Goal: Purchase product/service

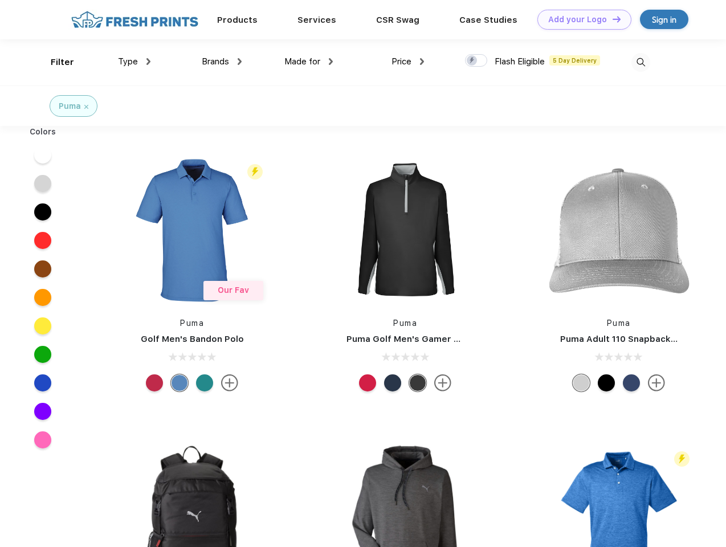
click at [580, 19] on link "Add your Logo Design Tool" at bounding box center [584, 20] width 94 height 20
click at [0, 0] on div "Design Tool" at bounding box center [0, 0] width 0 height 0
click at [612, 19] on link "Add your Logo Design Tool" at bounding box center [584, 20] width 94 height 20
click at [55, 62] on div "Filter" at bounding box center [62, 62] width 23 height 13
click at [135, 62] on span "Type" at bounding box center [128, 61] width 20 height 10
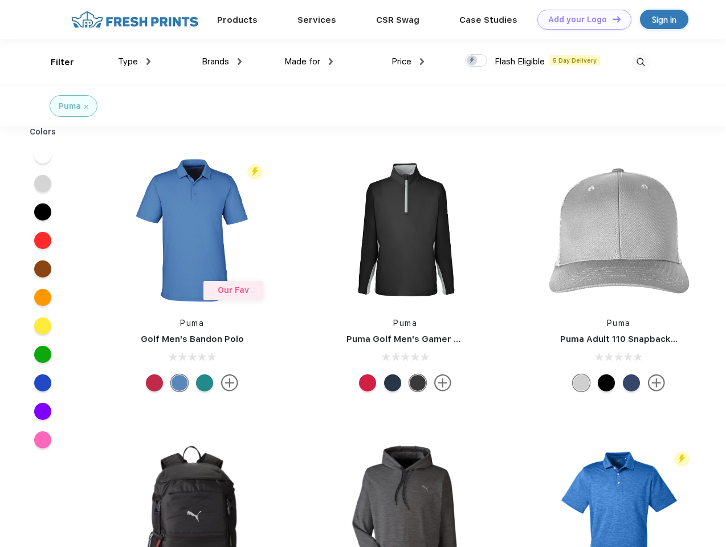
click at [222, 62] on span "Brands" at bounding box center [215, 61] width 27 height 10
click at [309, 62] on span "Made for" at bounding box center [302, 61] width 36 height 10
click at [408, 62] on span "Price" at bounding box center [402, 61] width 20 height 10
click at [476, 61] on div at bounding box center [476, 60] width 22 height 13
click at [472, 61] on input "checkbox" at bounding box center [468, 57] width 7 height 7
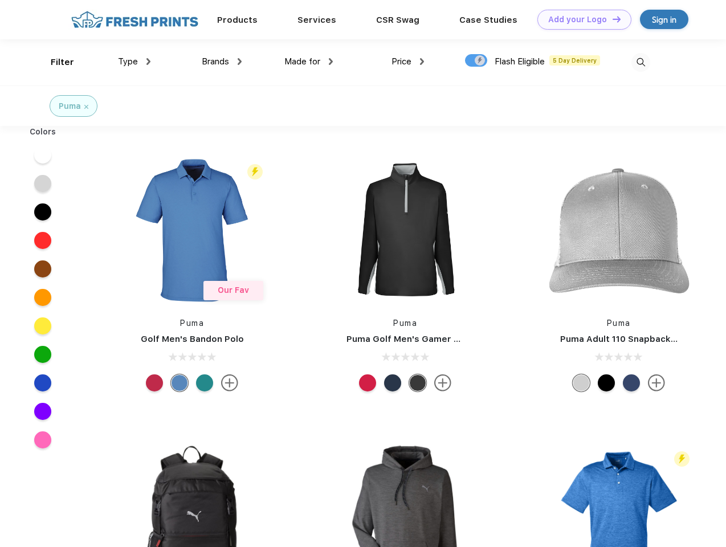
click at [641, 62] on img at bounding box center [641, 62] width 19 height 19
